Goal: Navigation & Orientation: Find specific page/section

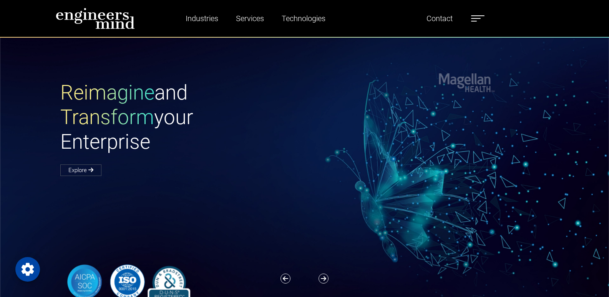
click at [478, 18] on span at bounding box center [476, 18] width 10 height 1
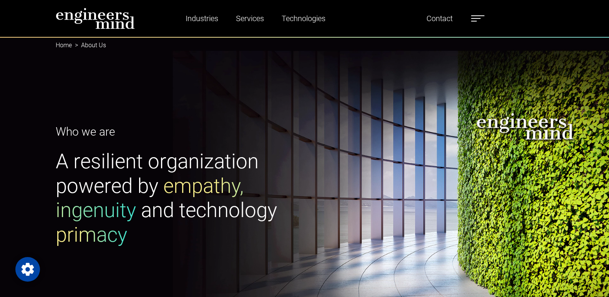
click at [479, 15] on label at bounding box center [477, 18] width 13 height 10
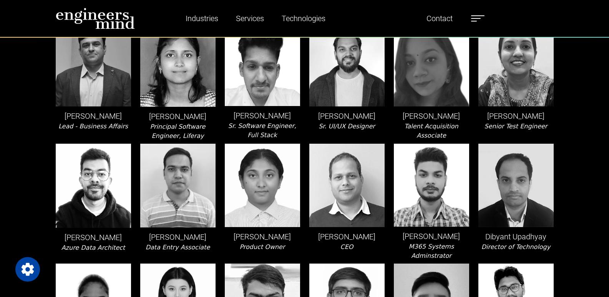
scroll to position [461, 0]
